Goal: Task Accomplishment & Management: Complete application form

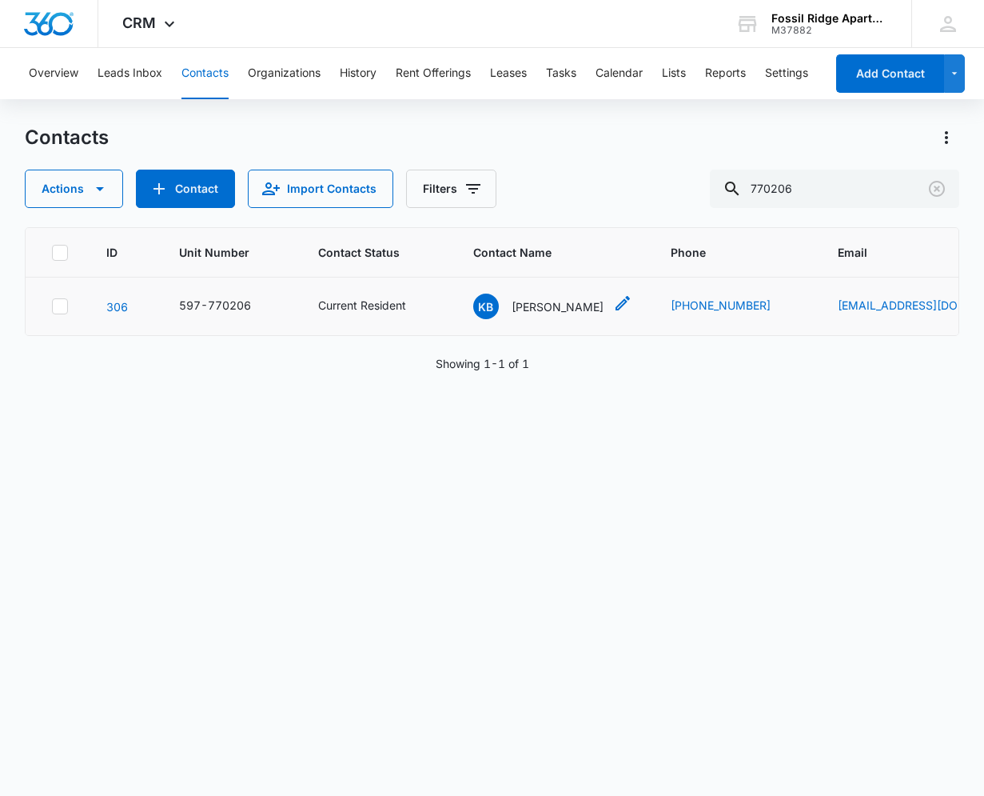
drag, startPoint x: 541, startPoint y: 303, endPoint x: 541, endPoint y: 313, distance: 9.6
click at [541, 305] on p "[PERSON_NAME]" at bounding box center [558, 306] width 92 height 17
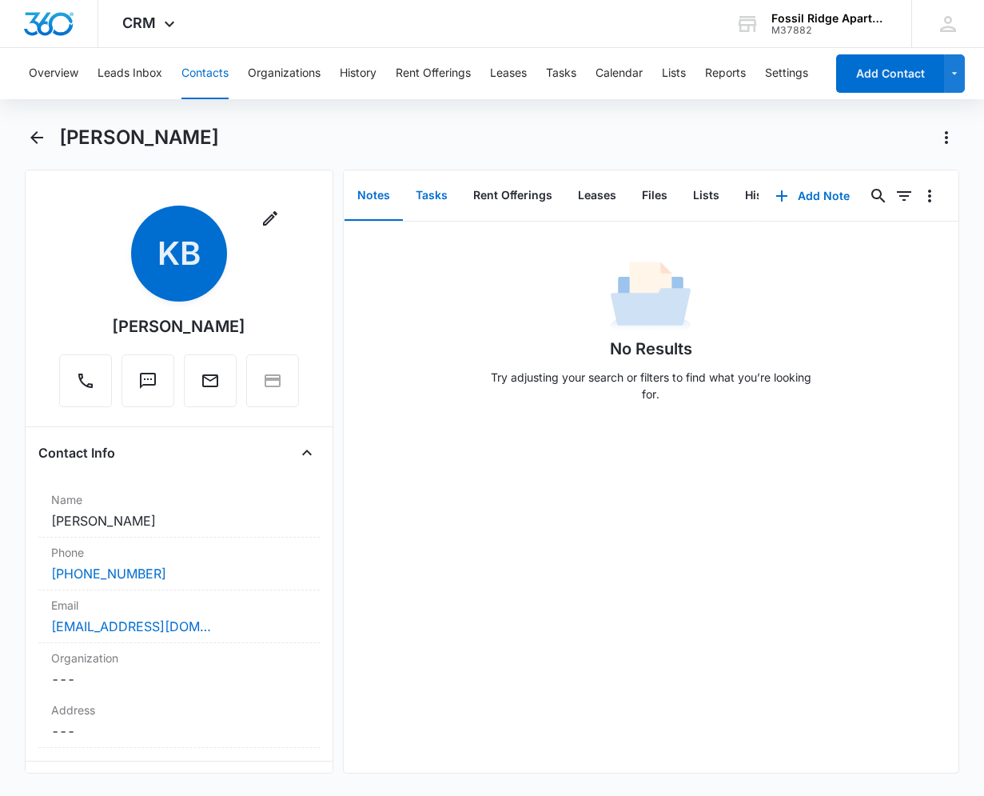
click at [411, 190] on button "Tasks" at bounding box center [432, 196] width 58 height 50
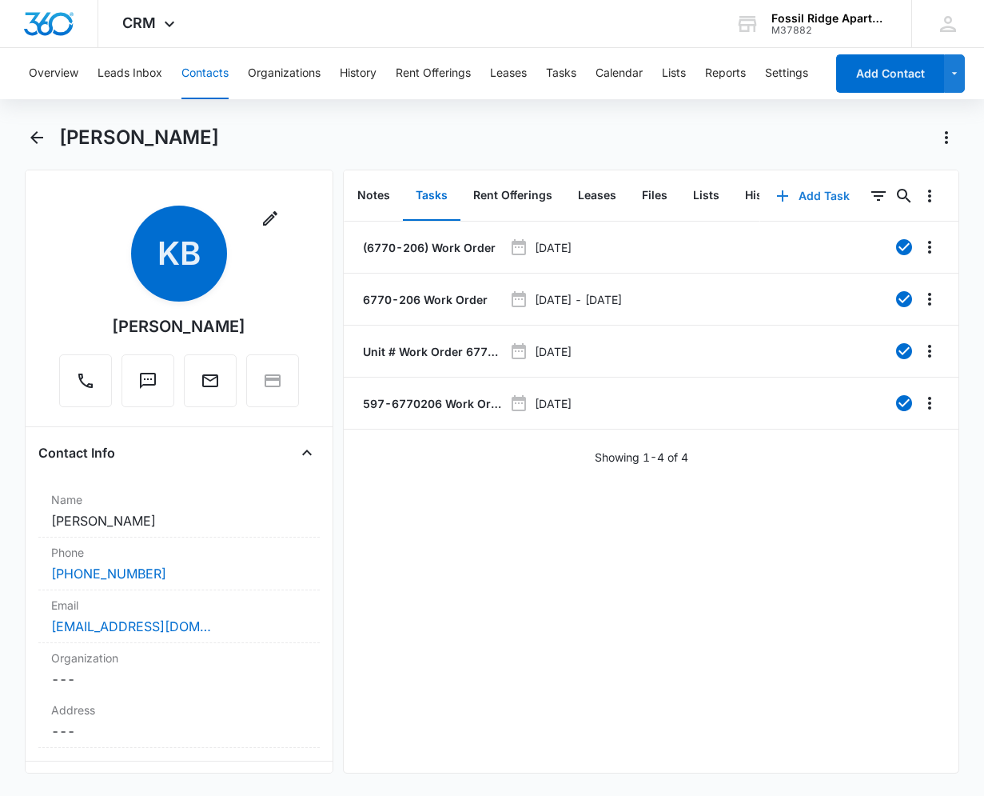
click at [802, 196] on button "Add Task" at bounding box center [814, 196] width 106 height 38
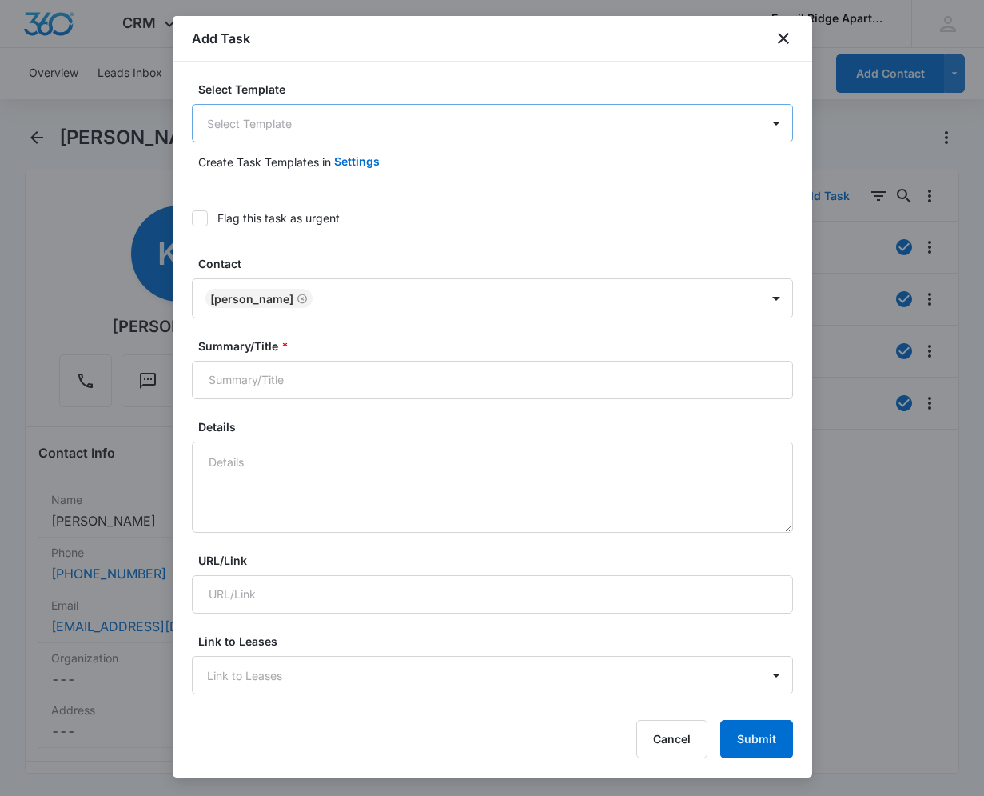
click at [324, 129] on body "CRM Apps Reputation Websites Forms CRM Email Social Content Ads Intelligence Fi…" at bounding box center [492, 398] width 984 height 796
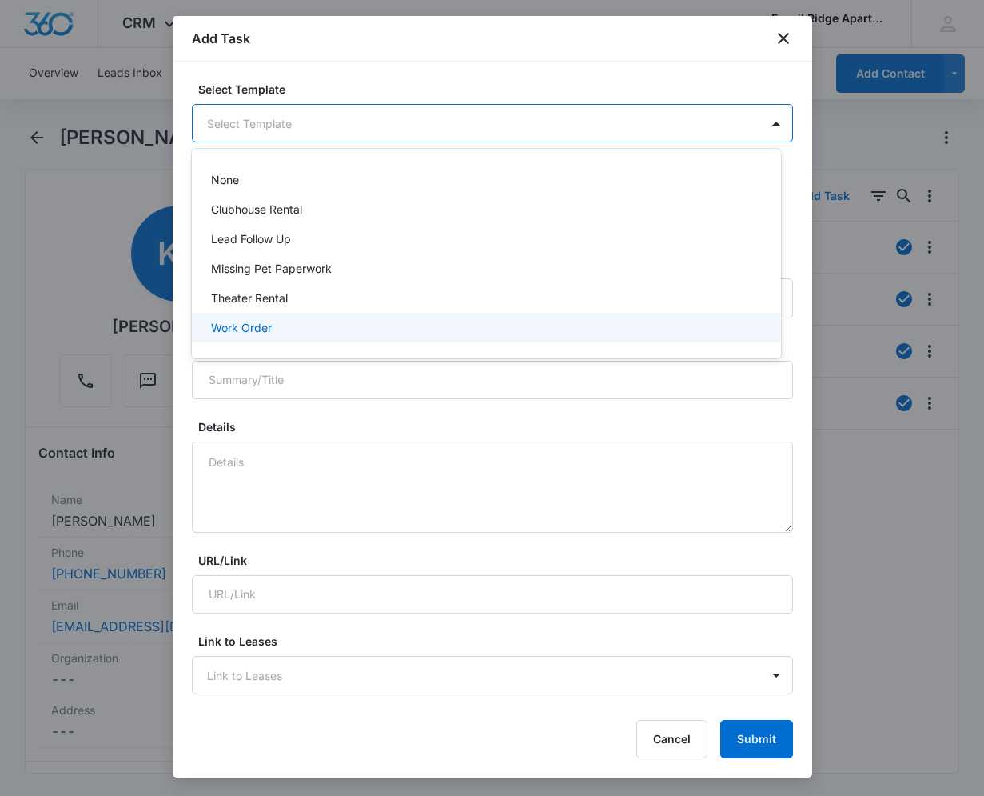
click at [317, 338] on div "Work Order" at bounding box center [486, 328] width 589 height 30
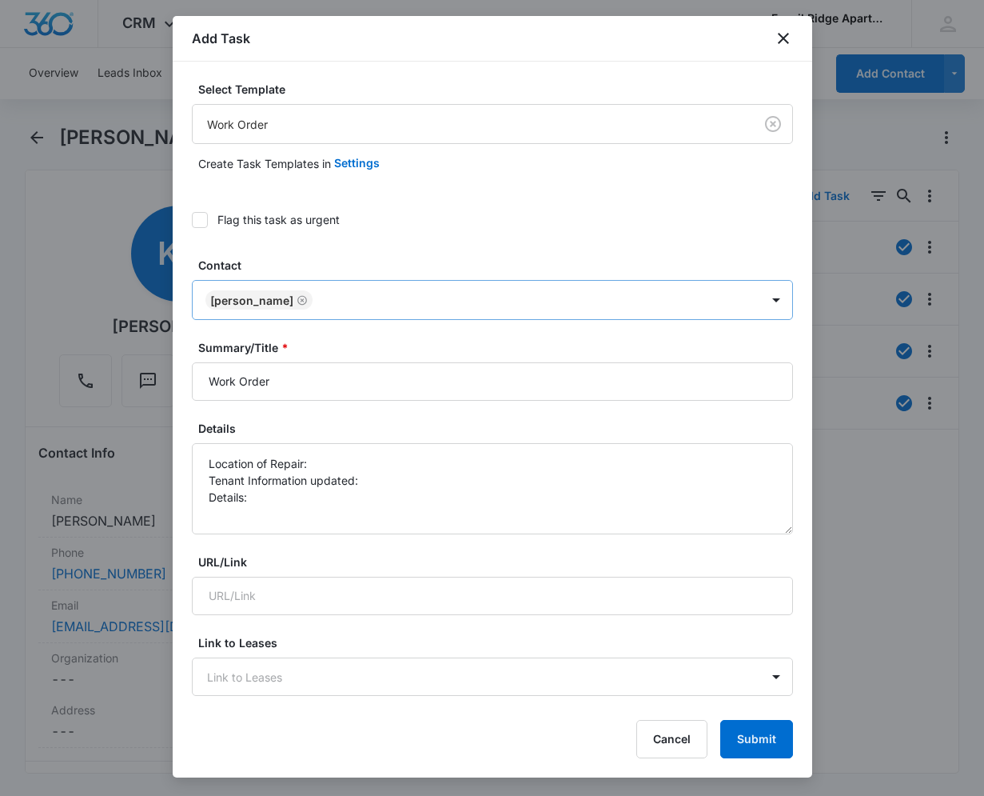
click at [457, 316] on div "[PERSON_NAME]" at bounding box center [477, 300] width 568 height 38
click at [455, 305] on div at bounding box center [537, 300] width 441 height 20
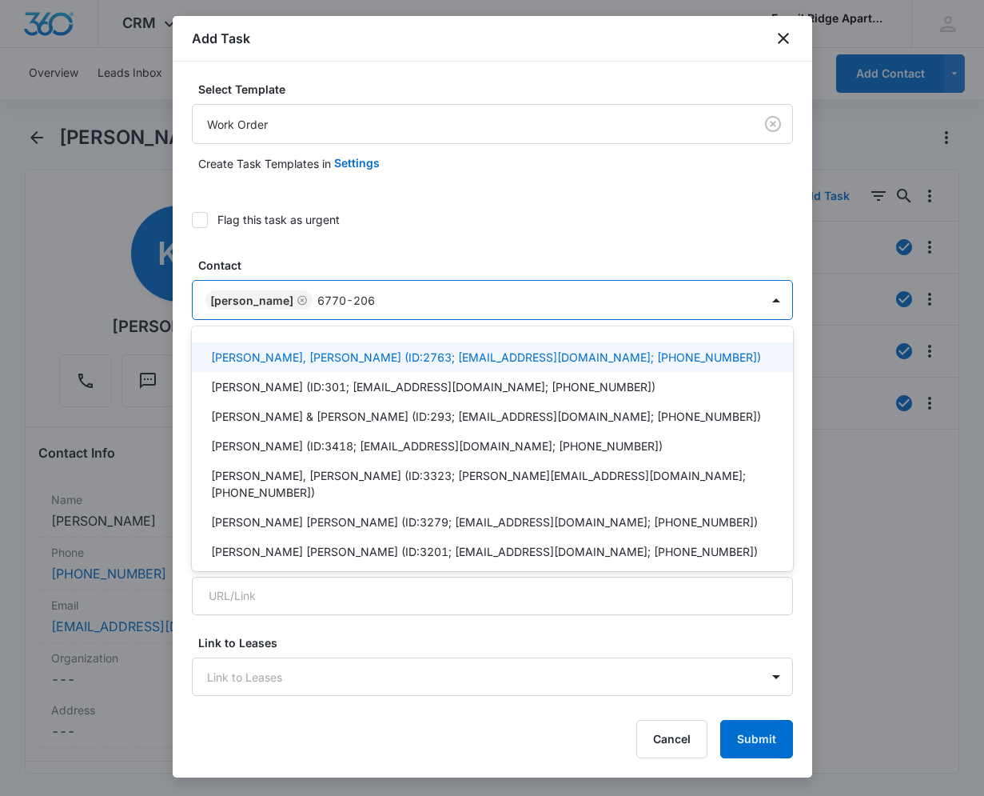
type input "6770-206"
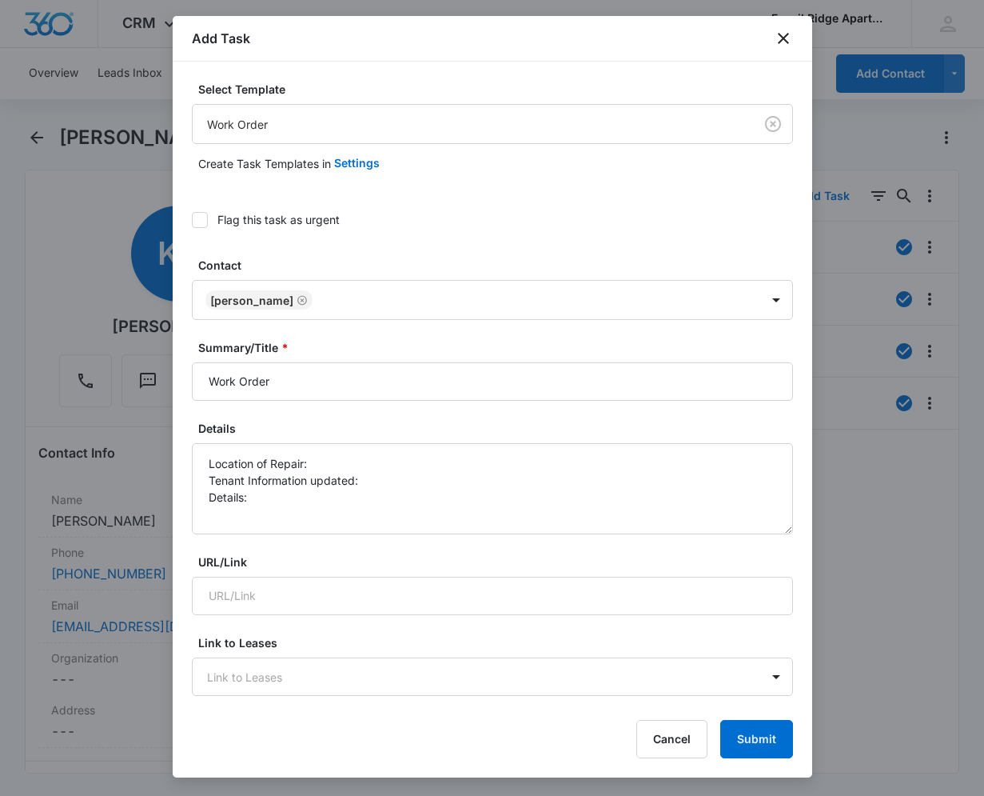
click at [428, 262] on label "Contact" at bounding box center [498, 265] width 601 height 17
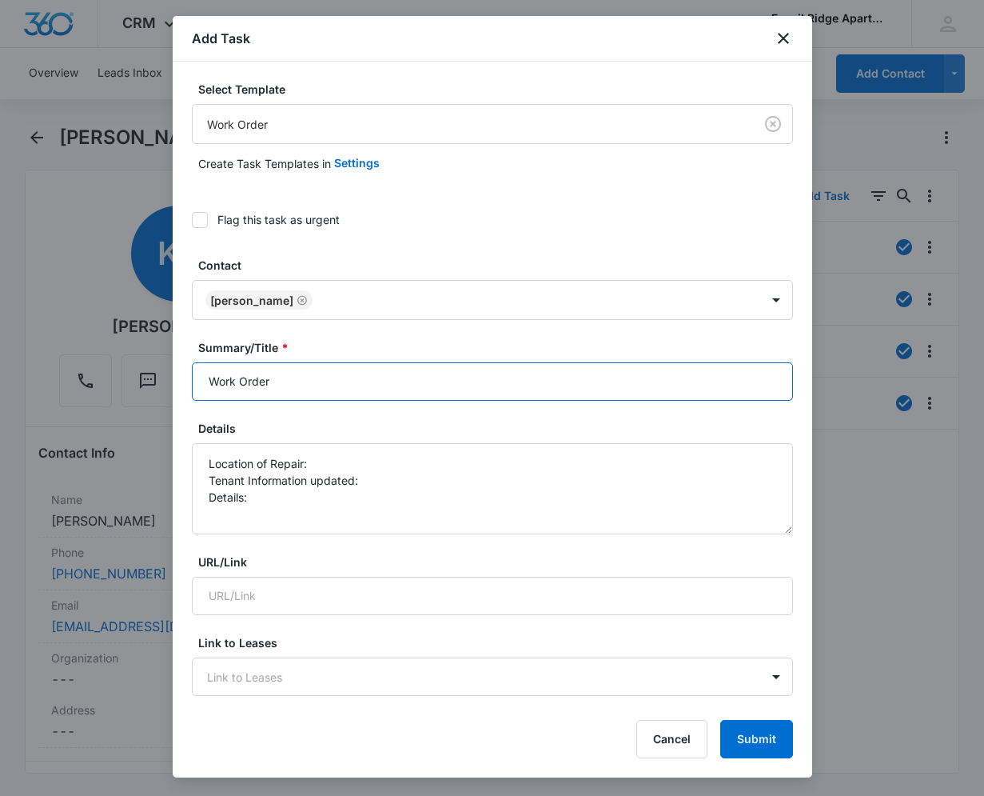
click at [372, 383] on input "Work Order" at bounding box center [492, 381] width 601 height 38
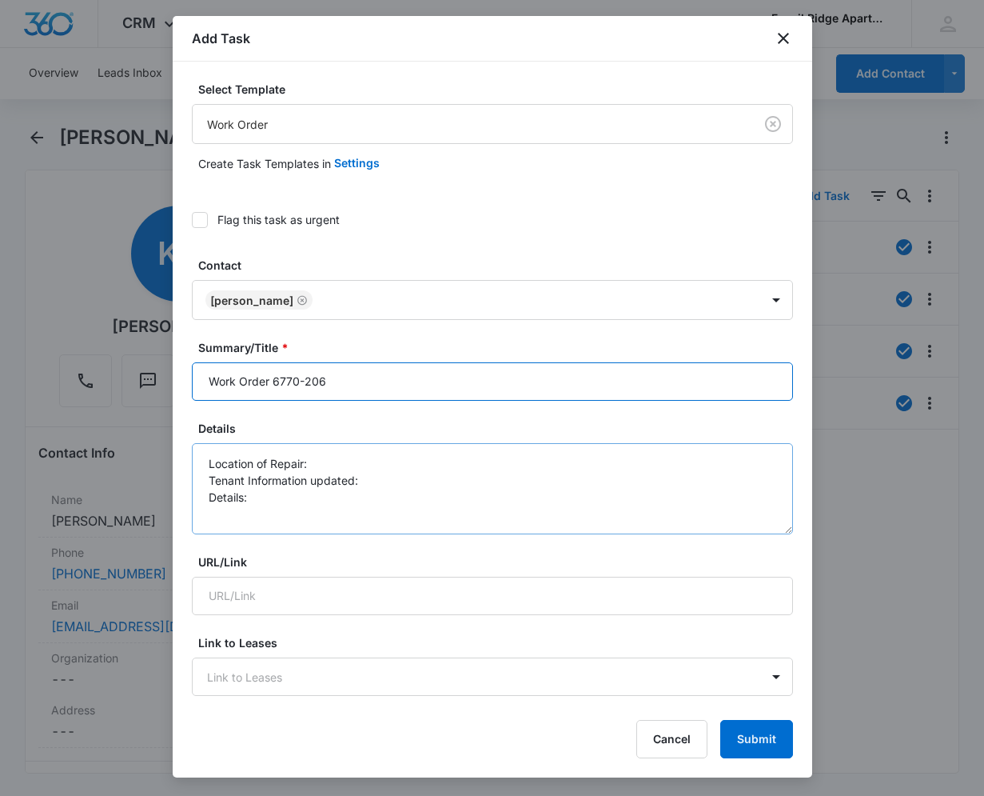
type input "Work Order 6770-206"
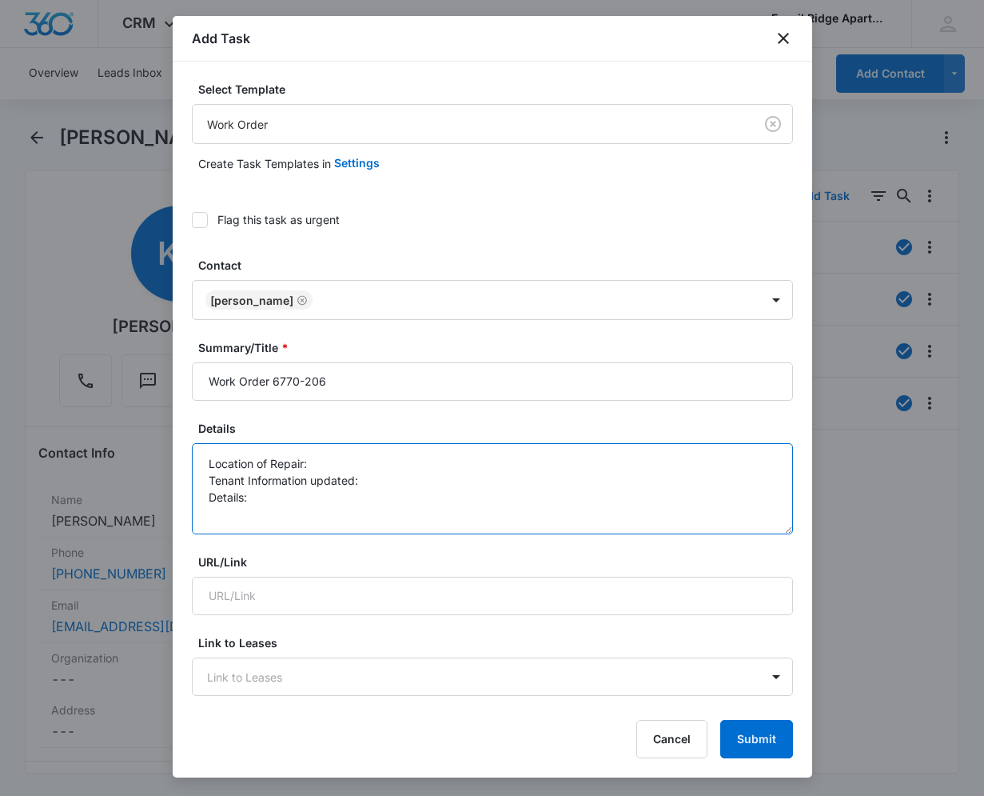
click at [364, 454] on textarea "Location of Repair: Tenant Information updated: Details:" at bounding box center [492, 488] width 601 height 91
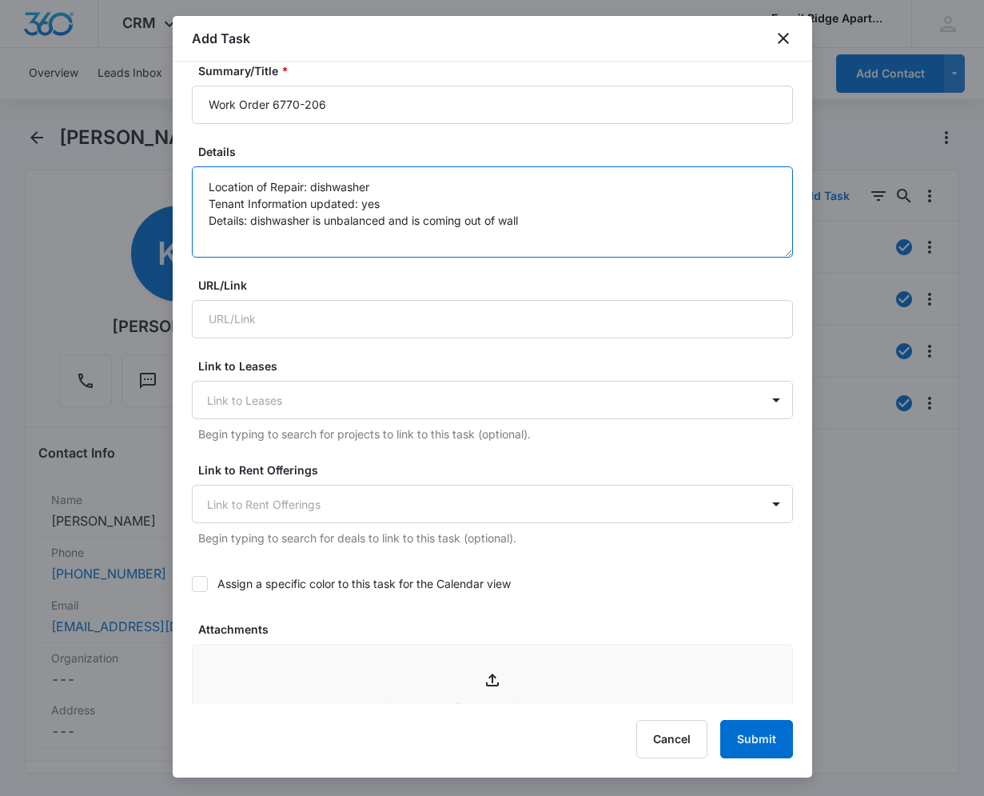
scroll to position [560, 0]
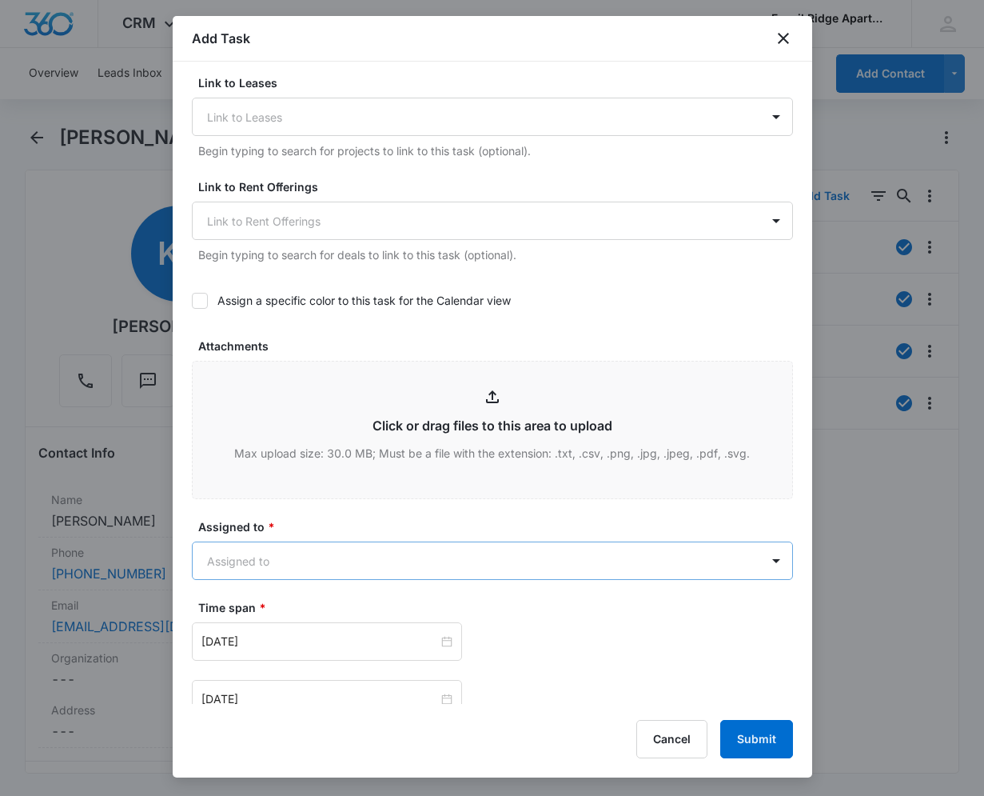
type textarea "Location of Repair: dishwasher Tenant Information updated: yes Details: dishwas…"
click at [317, 561] on body "CRM Apps Reputation Websites Forms CRM Email Social Content Ads Intelligence Fi…" at bounding box center [492, 398] width 984 height 796
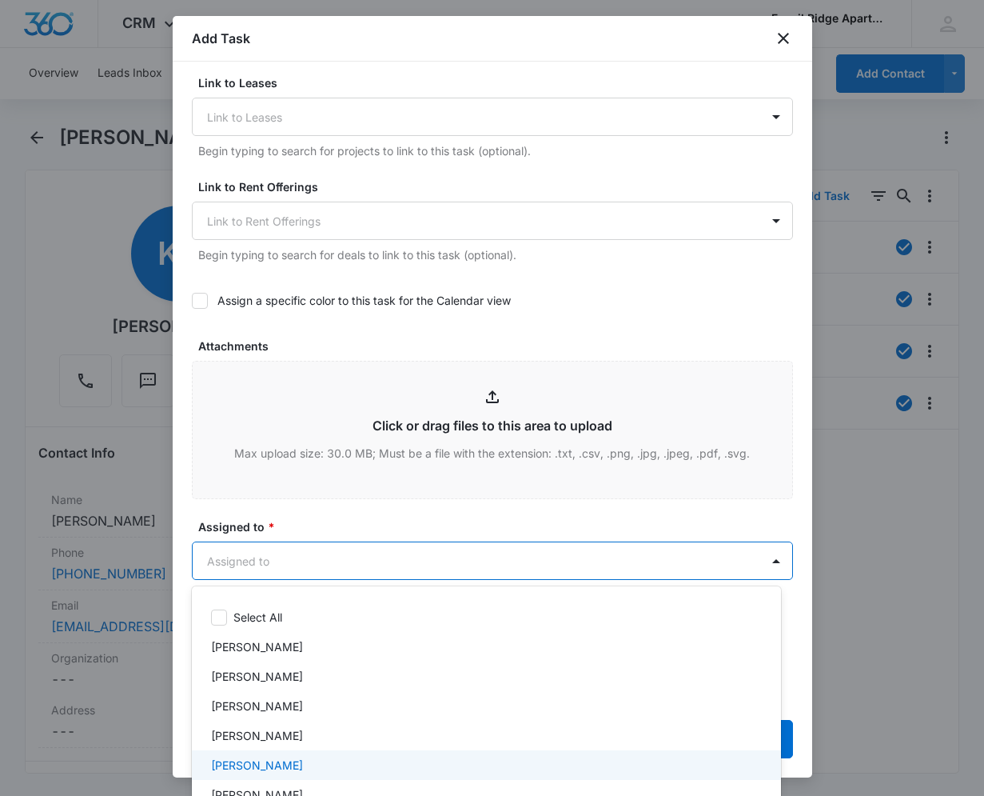
click at [329, 762] on div "[PERSON_NAME]" at bounding box center [485, 765] width 548 height 17
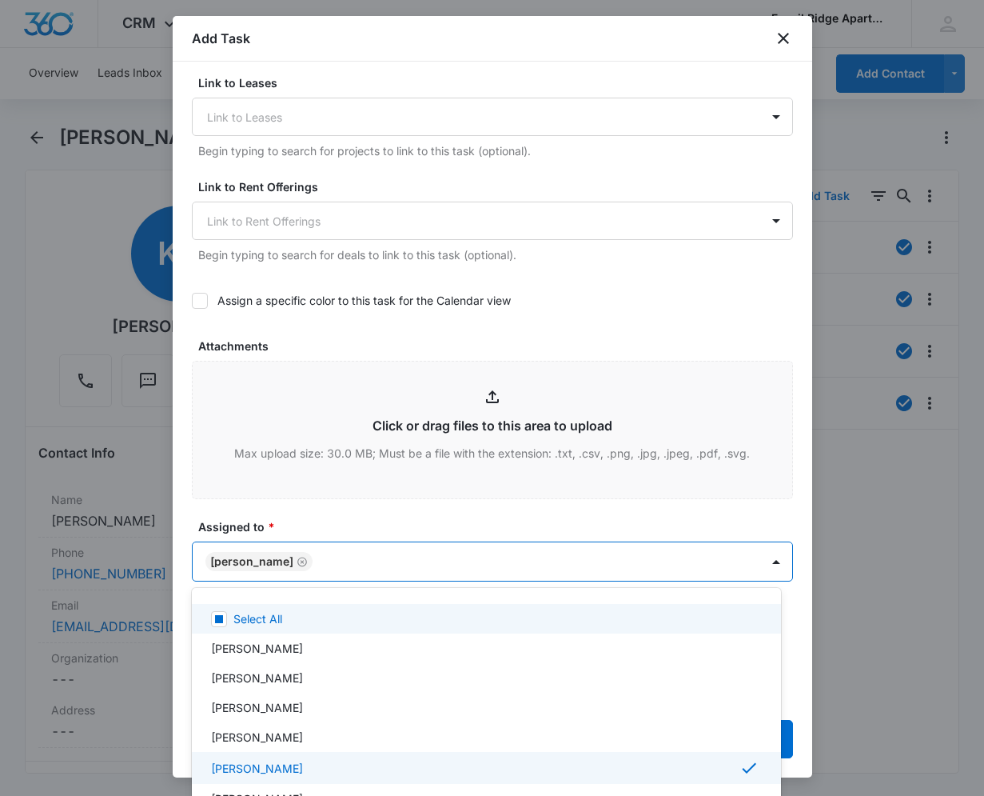
click at [349, 518] on div at bounding box center [492, 398] width 984 height 796
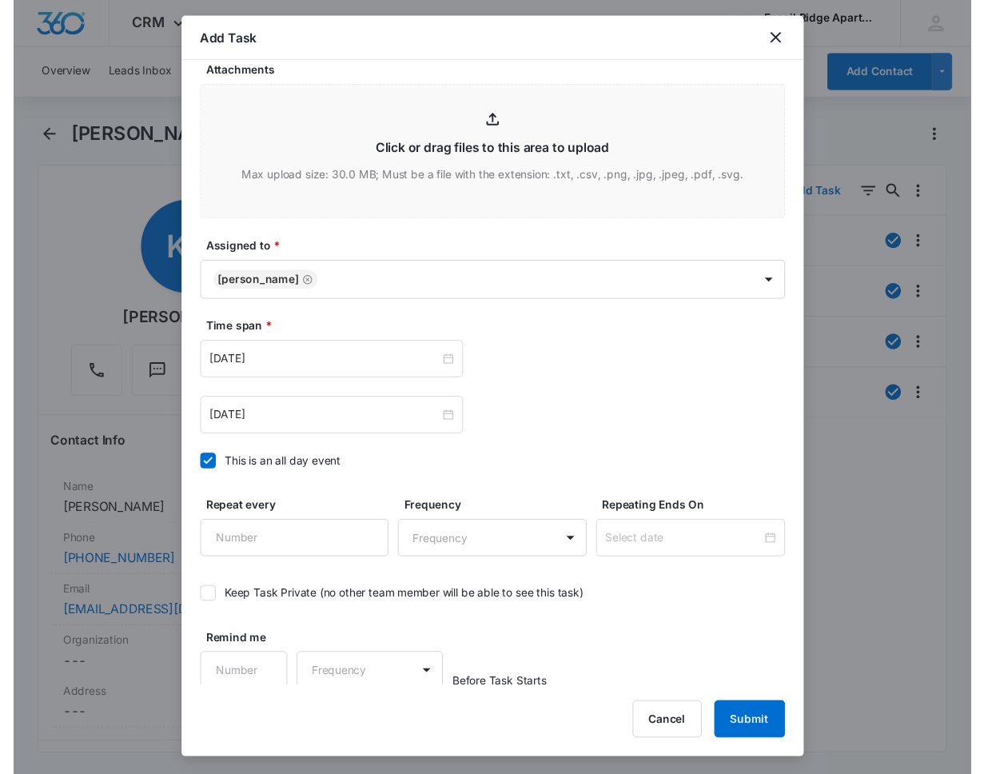
scroll to position [838, 0]
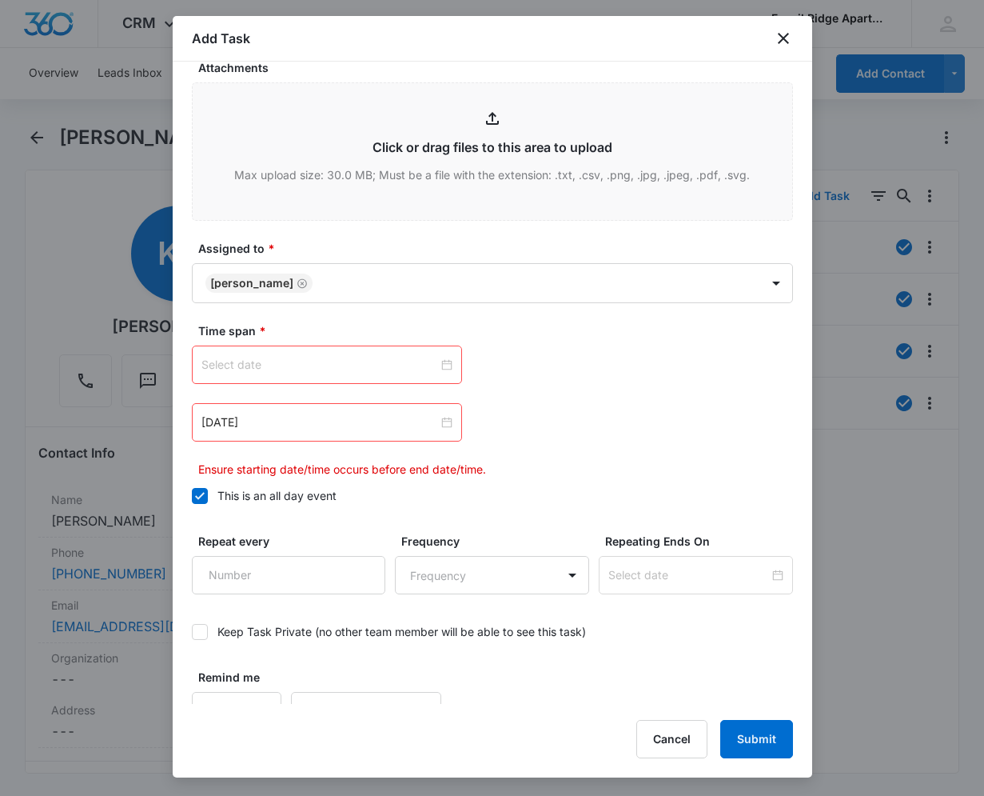
click at [444, 368] on div at bounding box center [327, 365] width 251 height 18
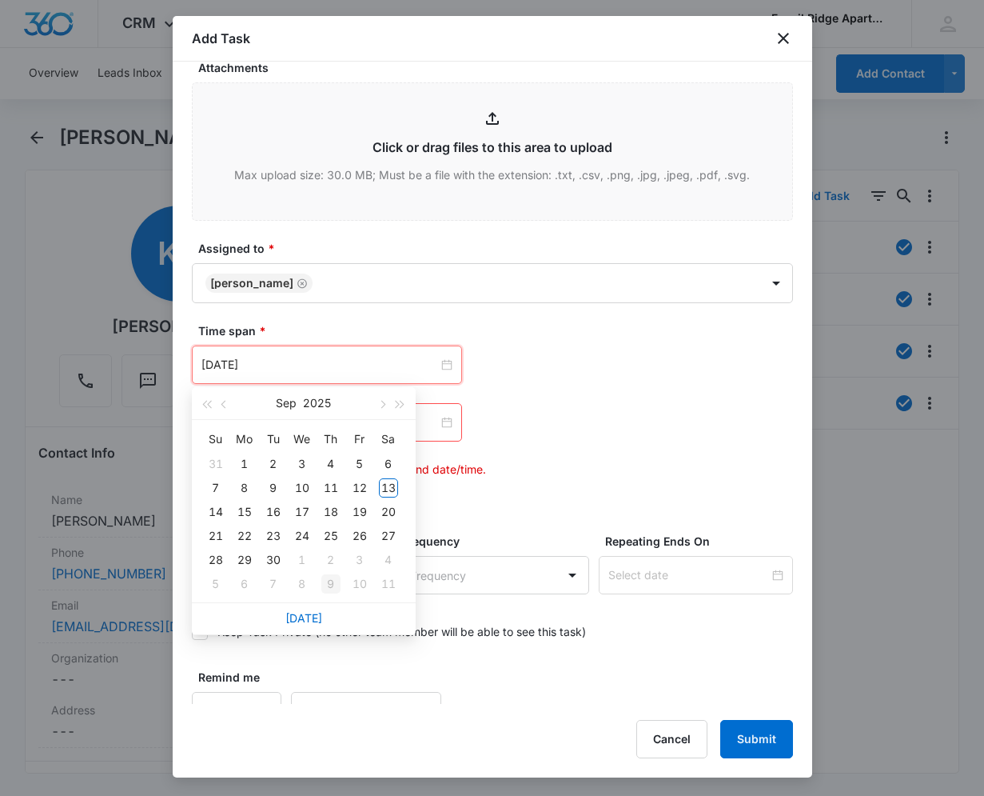
type input "[DATE]"
click at [311, 622] on link "[DATE]" at bounding box center [303, 618] width 37 height 14
type input "[DATE]"
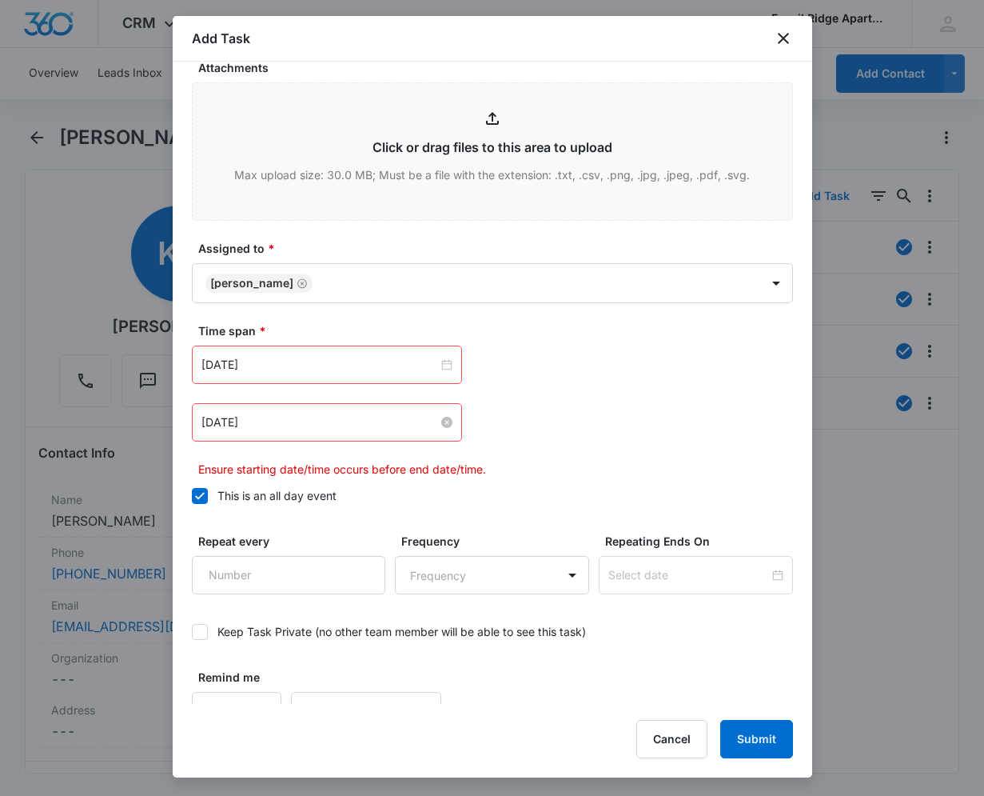
click at [446, 415] on div "[DATE]" at bounding box center [327, 422] width 251 height 18
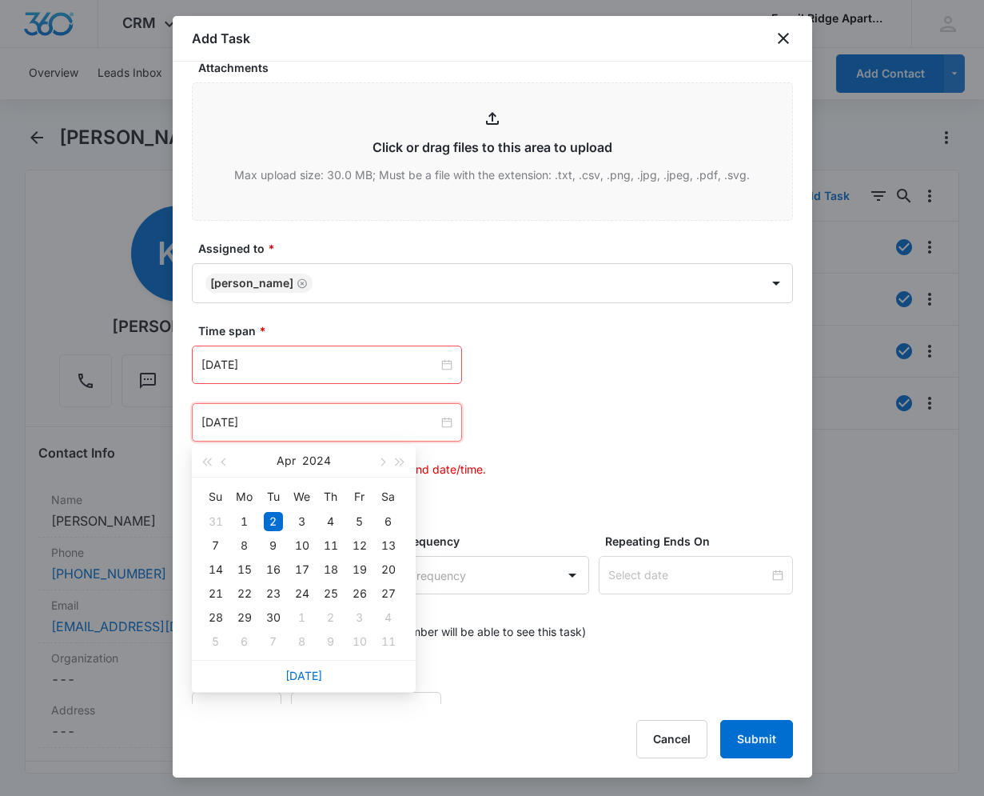
click at [305, 682] on div "[DATE]" at bounding box center [304, 676] width 224 height 32
click at [301, 671] on link "[DATE]" at bounding box center [303, 676] width 37 height 14
type input "[DATE]"
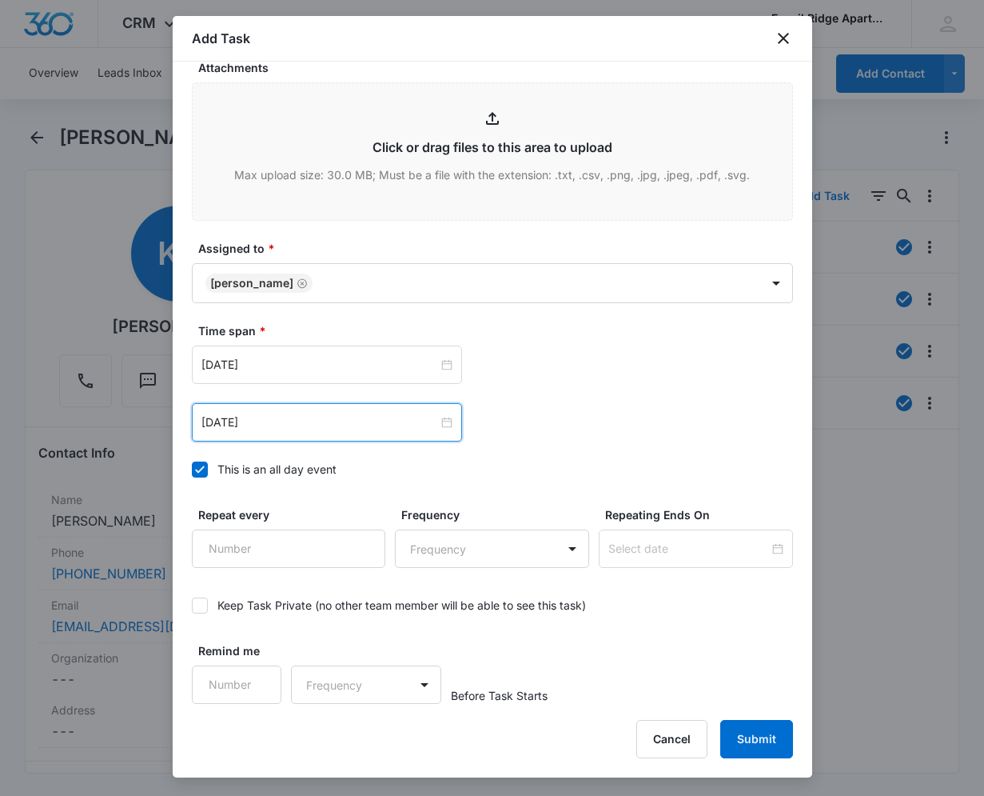
click at [723, 408] on div "[DATE] [DATE] Su Mo Tu We Th Fr Sa 31 1 2 3 4 5 6 7 8 9 10 11 12 13 14 15 16 17…" at bounding box center [492, 422] width 601 height 38
click at [761, 739] on button "Submit" at bounding box center [757, 739] width 73 height 38
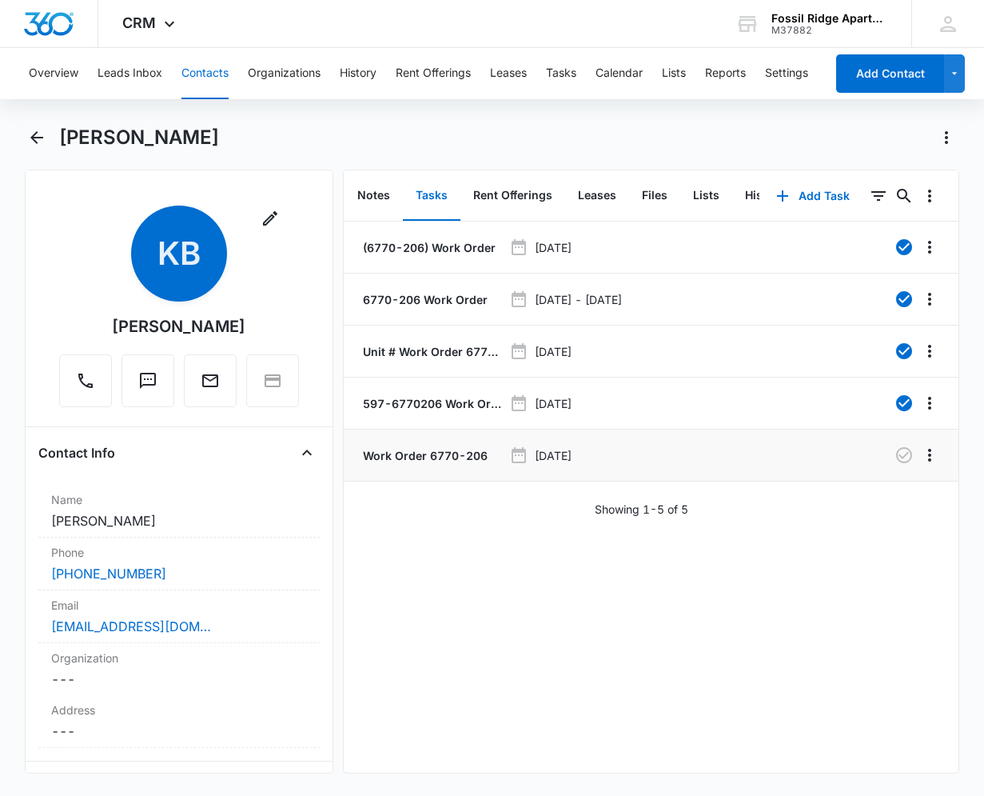
click at [414, 457] on p "Work Order 6770-206" at bounding box center [424, 455] width 128 height 17
